Goal: Navigation & Orientation: Find specific page/section

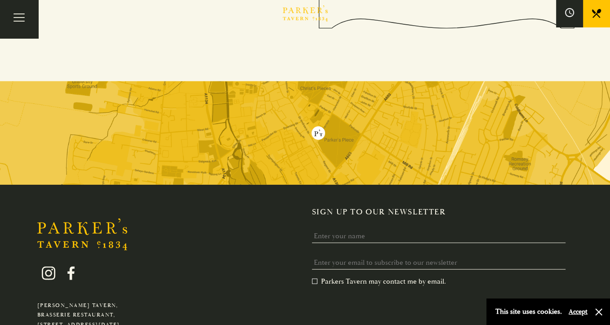
scroll to position [1724, 0]
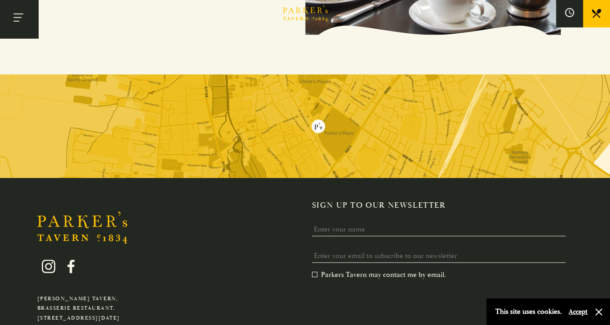
click at [22, 23] on button "Toggle navigation" at bounding box center [19, 19] width 38 height 38
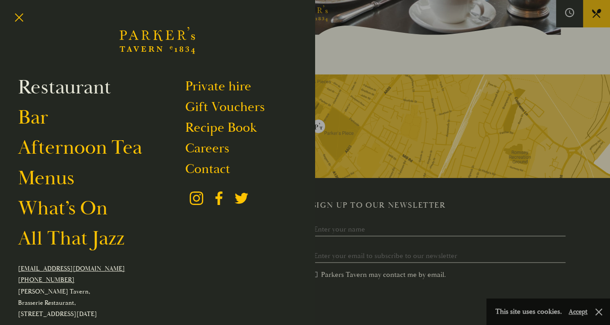
click at [75, 86] on link "Restaurant" at bounding box center [64, 87] width 93 height 25
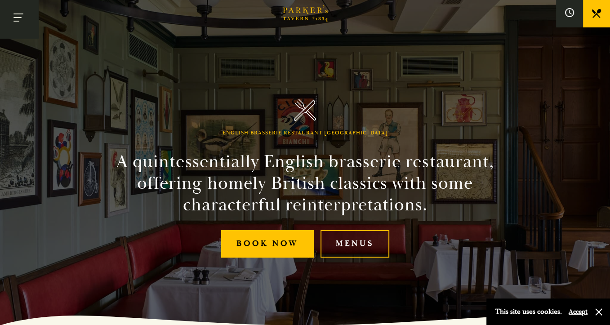
click at [16, 20] on button "Toggle navigation" at bounding box center [19, 19] width 38 height 38
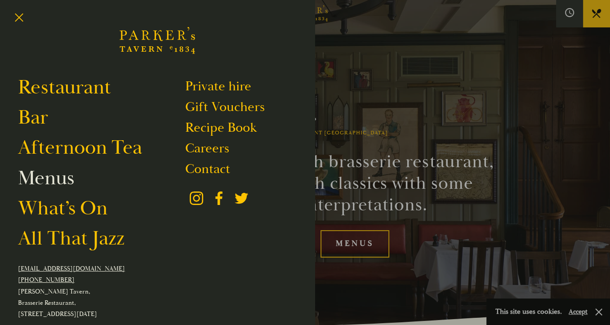
click at [68, 179] on link "Menus" at bounding box center [46, 178] width 56 height 25
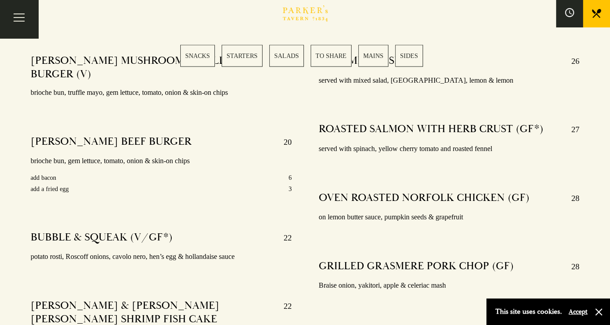
scroll to position [1617, 0]
